Goal: Communication & Community: Answer question/provide support

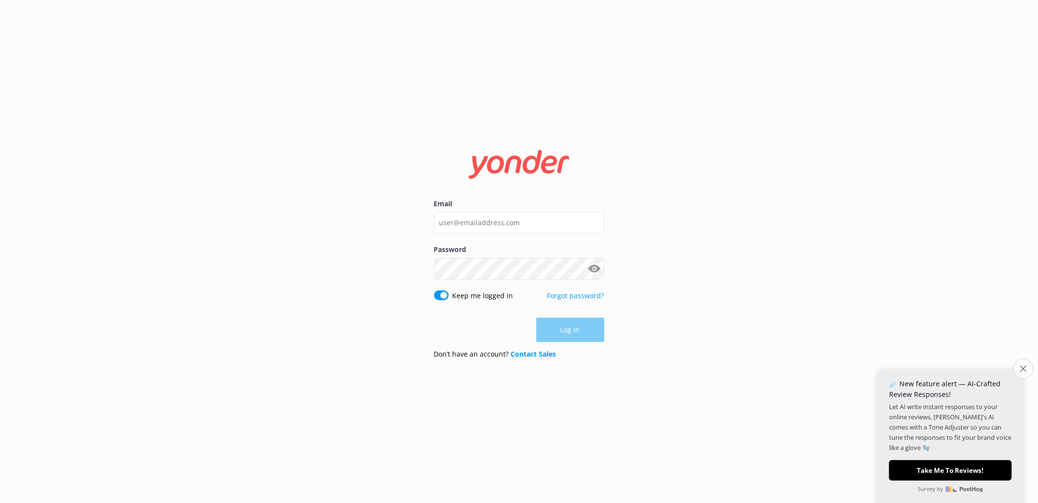
click at [1021, 369] on icon "Close survey" at bounding box center [1023, 369] width 6 height 6
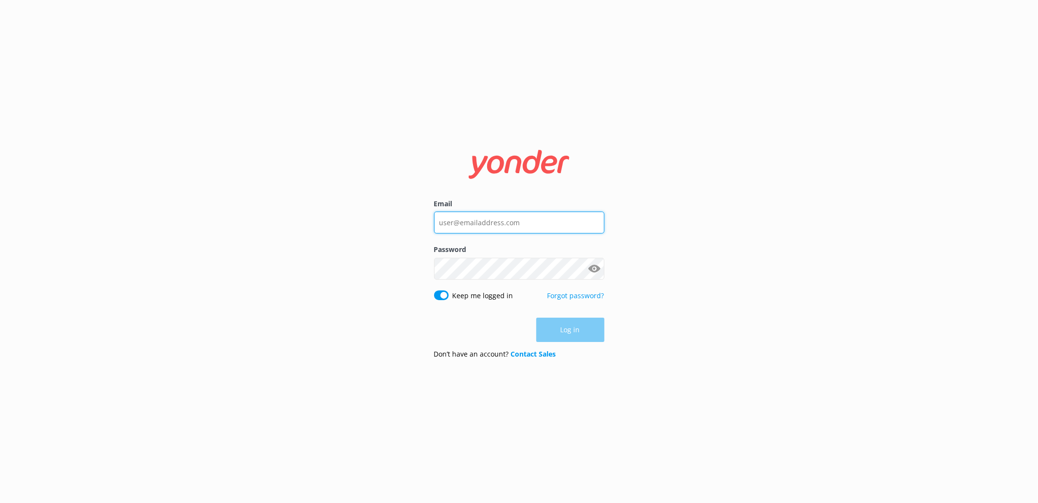
click at [584, 232] on input "Email" at bounding box center [519, 223] width 170 height 22
click at [541, 232] on input "Email" at bounding box center [519, 223] width 170 height 22
click at [546, 224] on input "Email" at bounding box center [519, 223] width 170 height 22
type input "[PERSON_NAME][EMAIL_ADDRESS][PERSON_NAME][DOMAIN_NAME]"
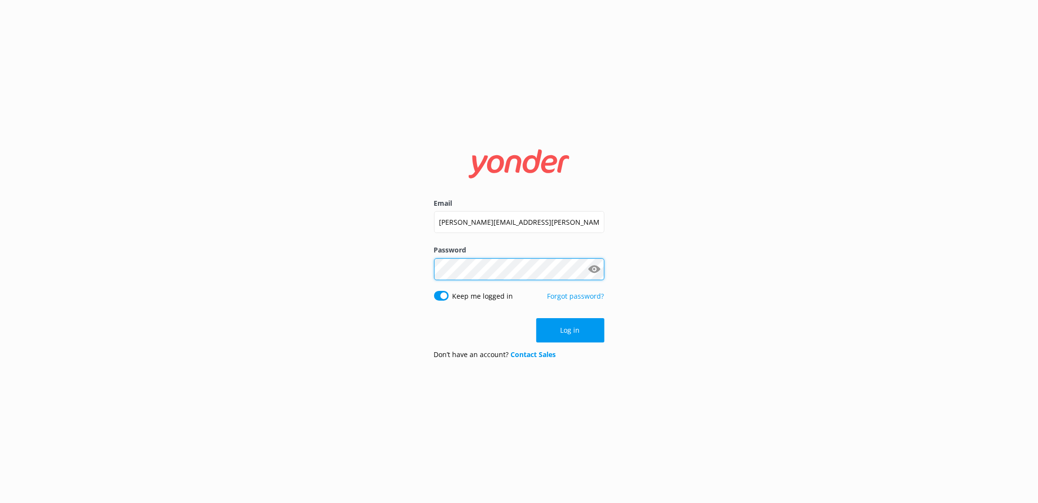
click button "Log in" at bounding box center [571, 330] width 68 height 24
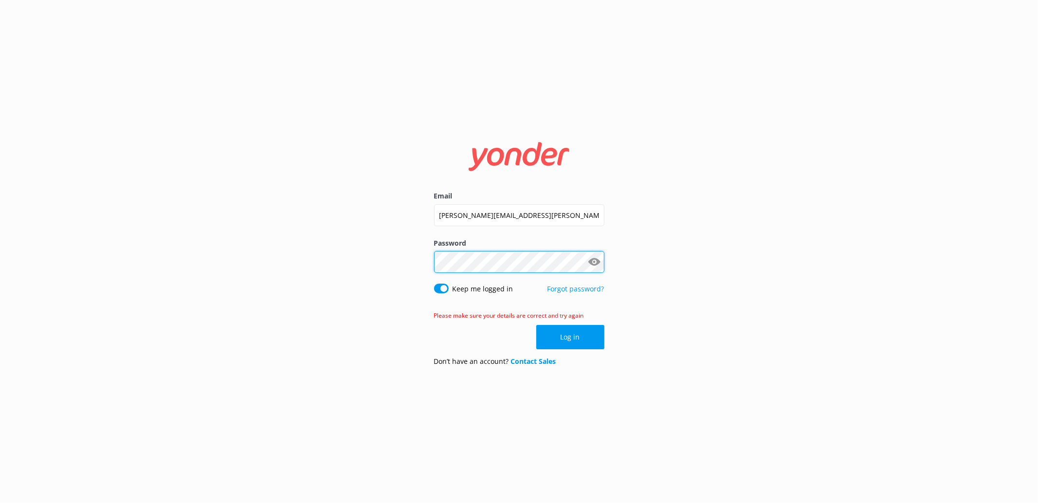
click at [271, 274] on div "Email [PERSON_NAME][EMAIL_ADDRESS][PERSON_NAME][DOMAIN_NAME] Password Show pass…" at bounding box center [519, 251] width 1038 height 503
click button "Log in" at bounding box center [571, 337] width 68 height 24
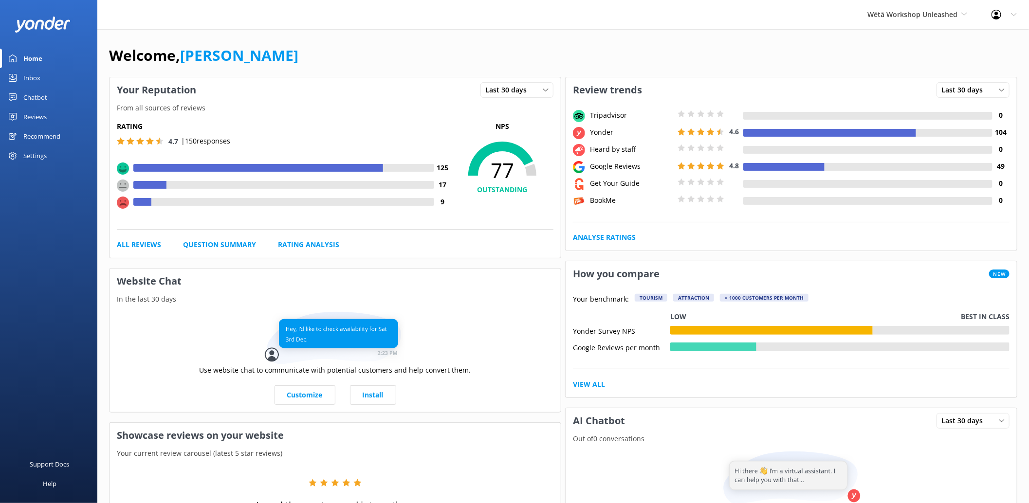
click at [37, 120] on div "Reviews" at bounding box center [34, 116] width 23 height 19
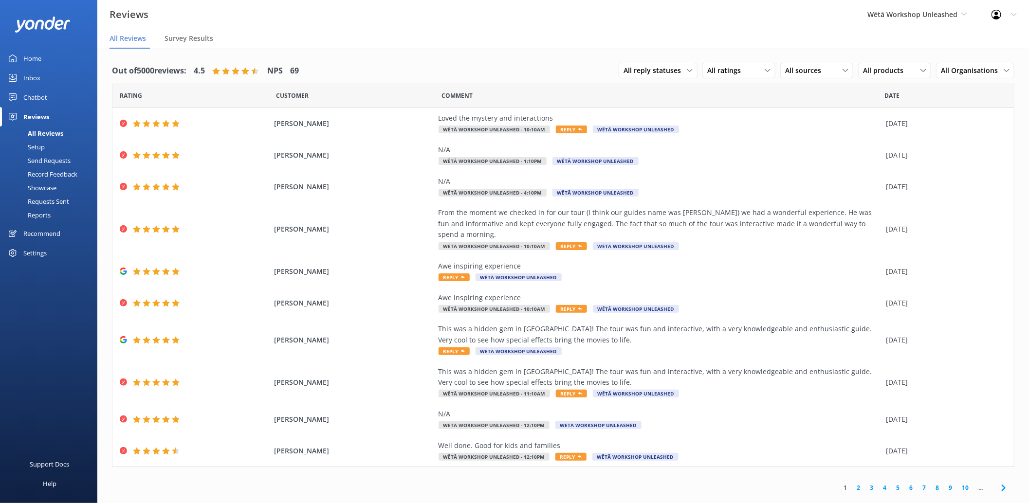
click at [47, 129] on div "All Reviews" at bounding box center [34, 134] width 57 height 14
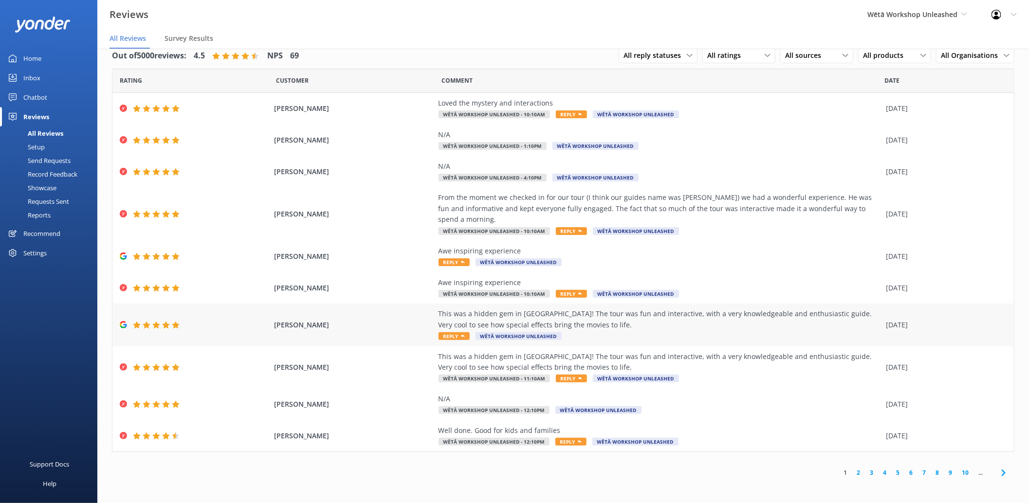
scroll to position [19, 0]
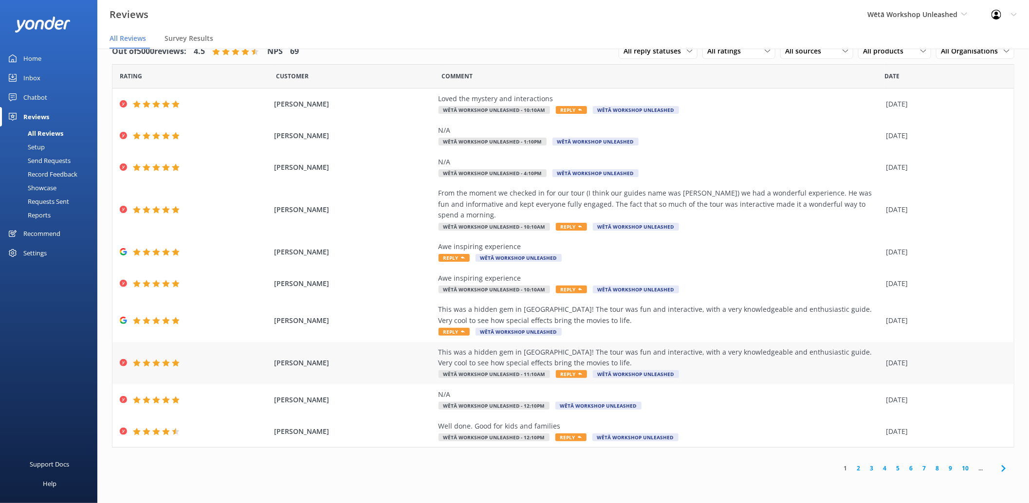
click at [630, 354] on div "This was a hidden gem in [GEOGRAPHIC_DATA]! The tour was fun and interactive, w…" at bounding box center [660, 358] width 443 height 22
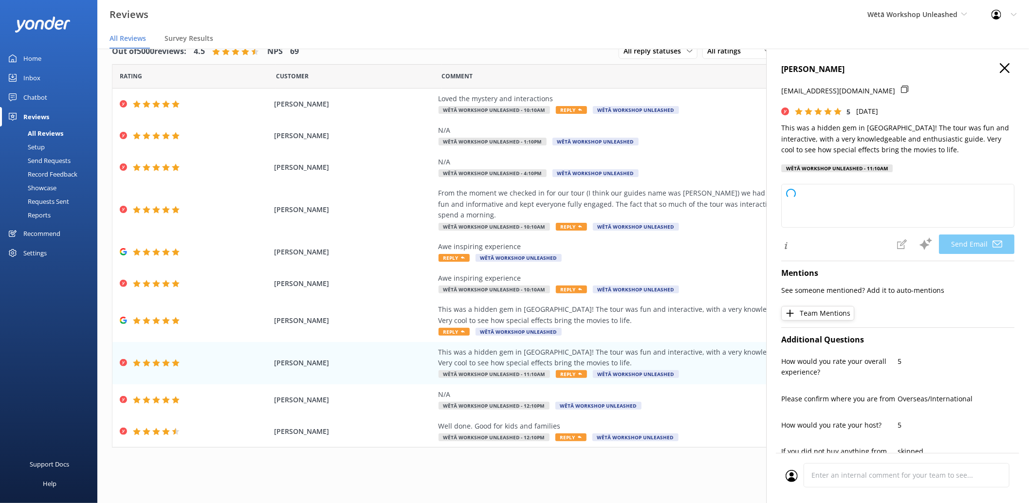
type textarea "Kia ora [PERSON_NAME], Thank you so much for your wonderful feedback! We're thr…"
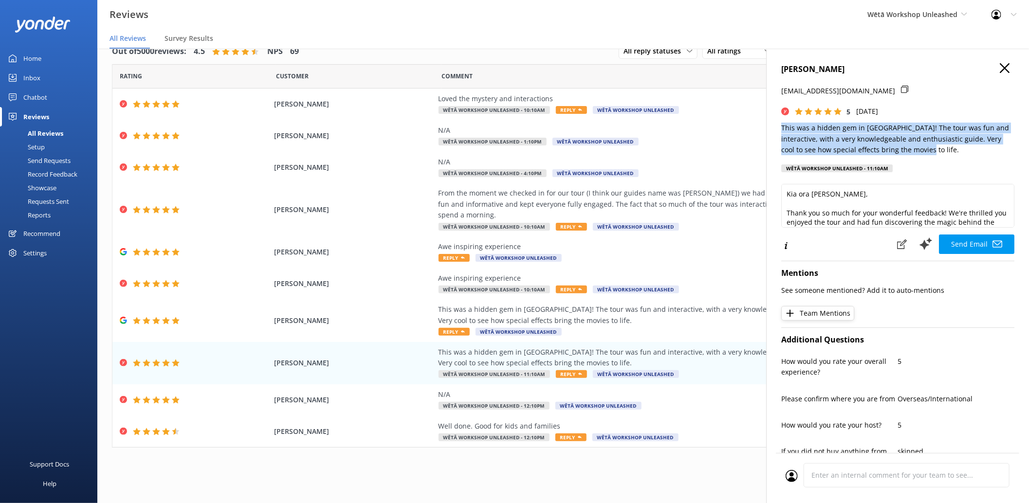
drag, startPoint x: 924, startPoint y: 152, endPoint x: 775, endPoint y: 129, distance: 150.8
click at [775, 129] on div "[PERSON_NAME] [EMAIL_ADDRESS][DOMAIN_NAME] 5 [DATE] This was a hidden gem in [G…" at bounding box center [897, 300] width 263 height 503
copy p "This was a hidden gem in [GEOGRAPHIC_DATA]! The tour was fun and interactive, w…"
